Goal: Find specific page/section: Find specific page/section

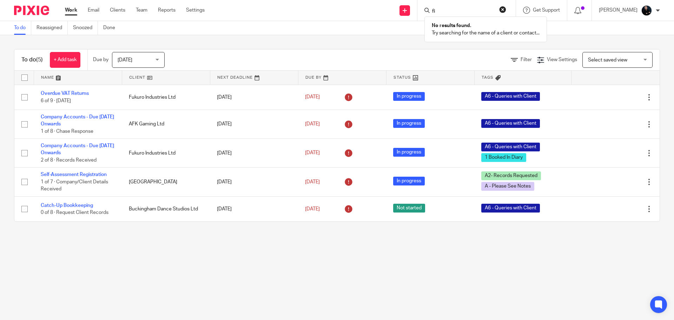
type input "f"
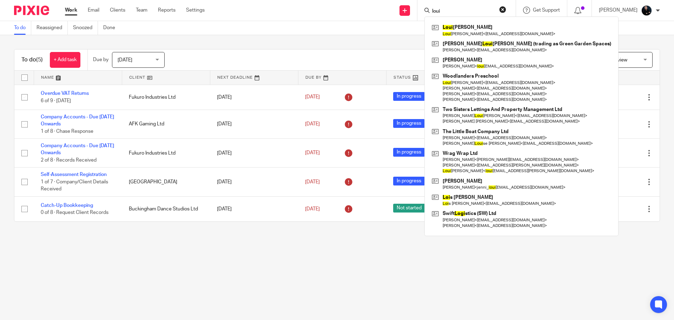
type input "loui"
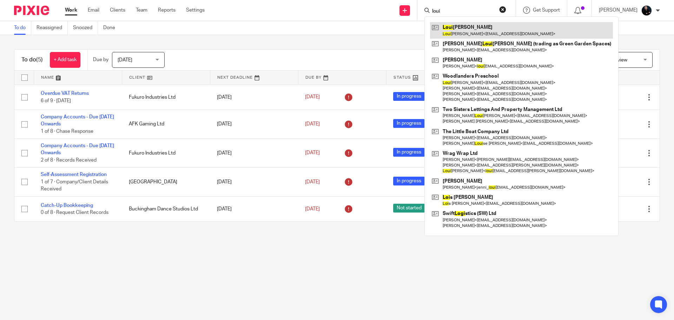
click at [474, 32] on link at bounding box center [521, 30] width 183 height 16
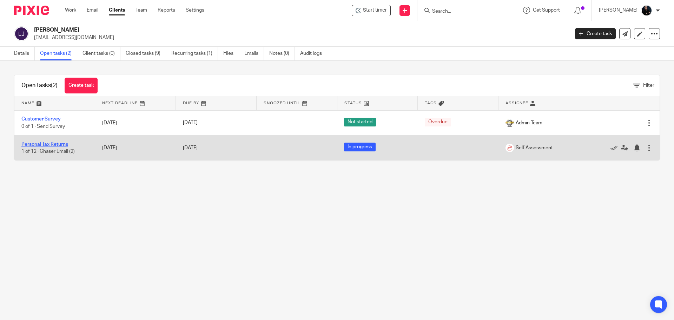
click at [43, 143] on link "Personal Tax Returns" at bounding box center [44, 144] width 47 height 5
